Goal: Check status

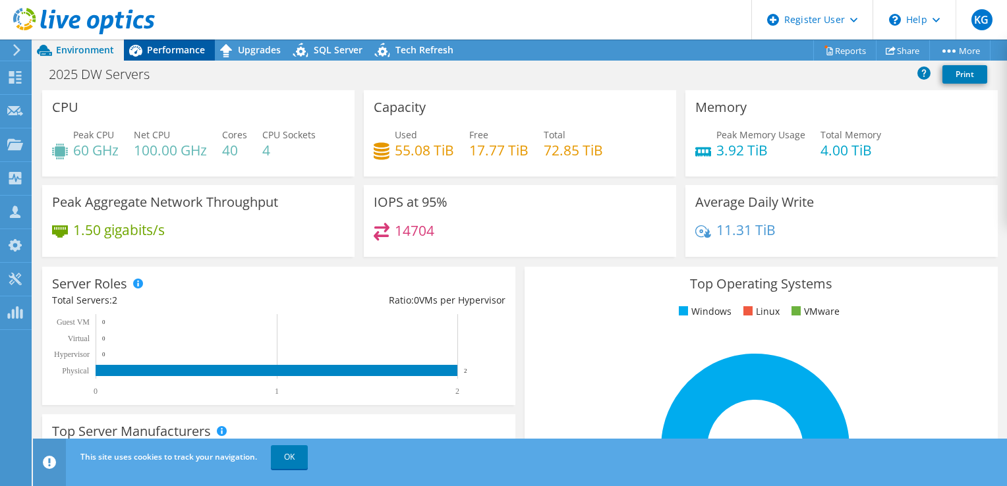
click at [188, 53] on span "Performance" at bounding box center [176, 49] width 58 height 13
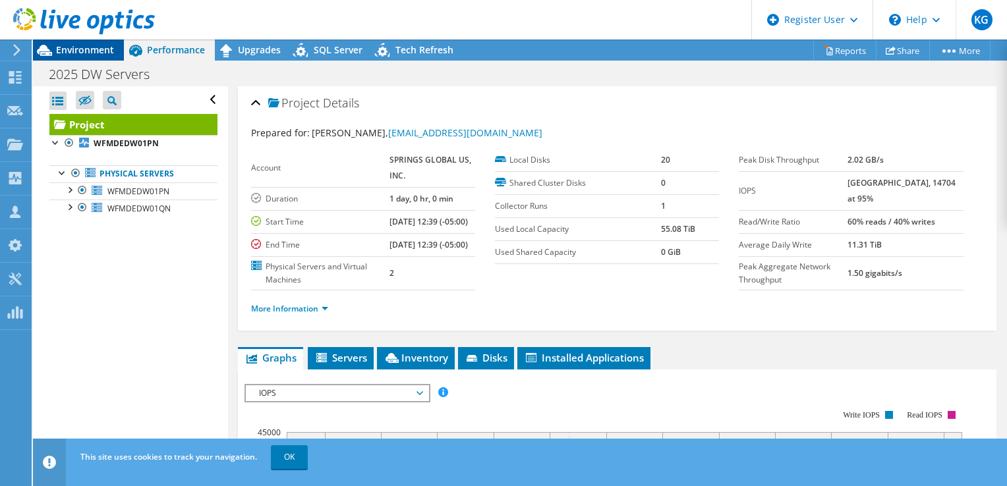
click at [100, 49] on span "Environment" at bounding box center [85, 49] width 58 height 13
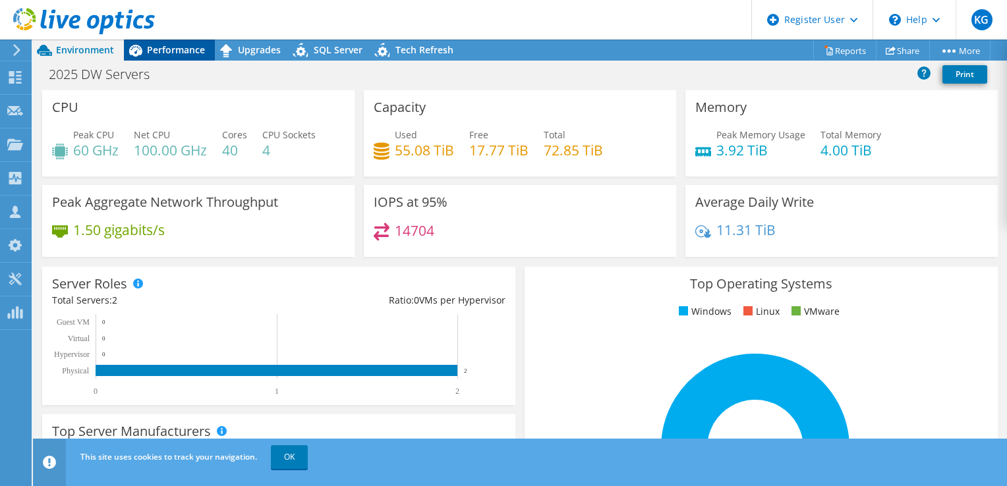
click at [190, 49] on span "Performance" at bounding box center [176, 49] width 58 height 13
